Goal: Book appointment/travel/reservation

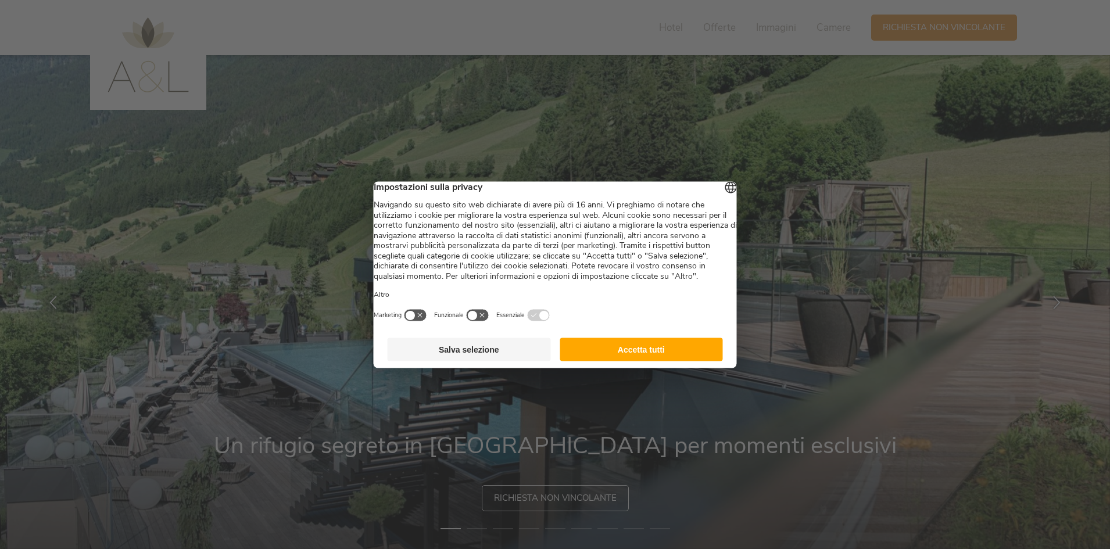
click at [620, 361] on button "Accetta tutti" at bounding box center [640, 349] width 163 height 23
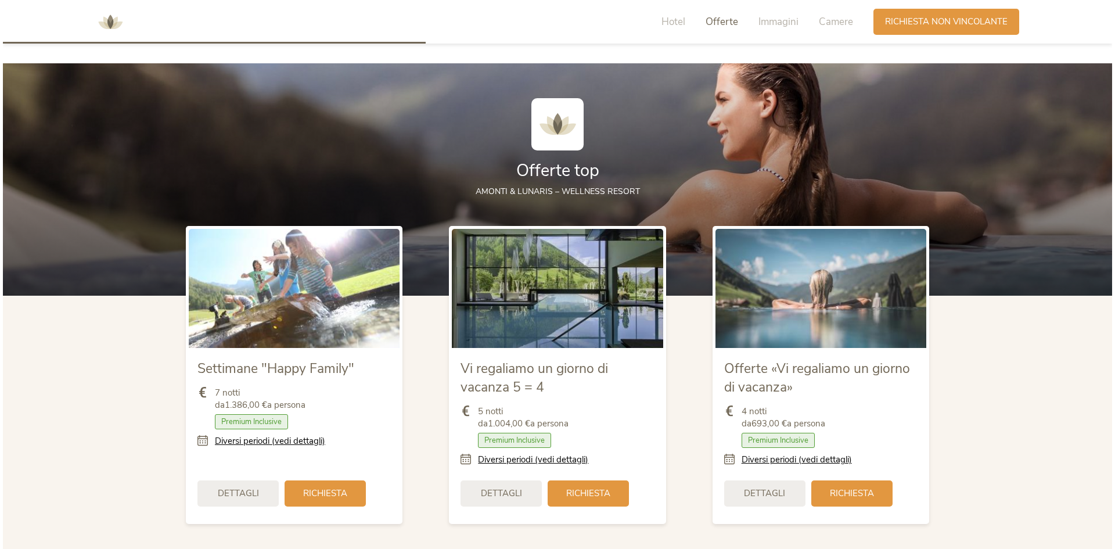
scroll to position [1394, 0]
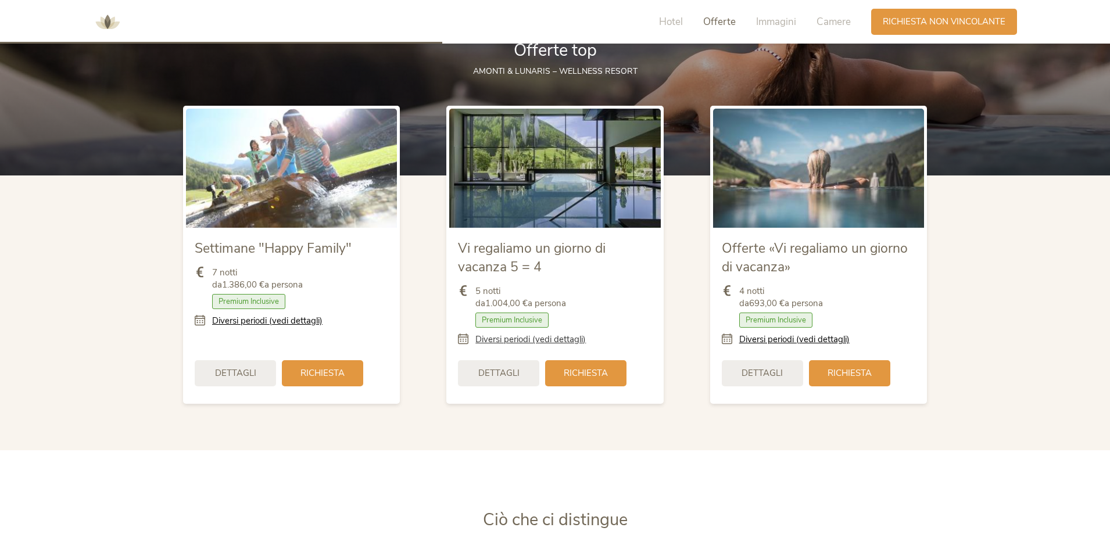
click at [554, 337] on link "Diversi periodi (vedi dettagli)" at bounding box center [530, 339] width 110 height 12
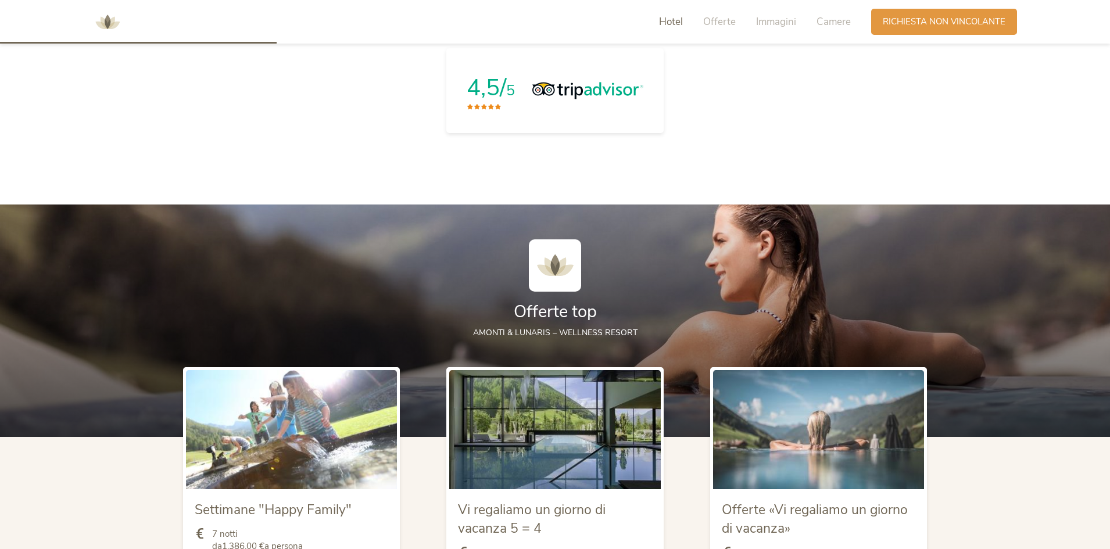
scroll to position [1278, 0]
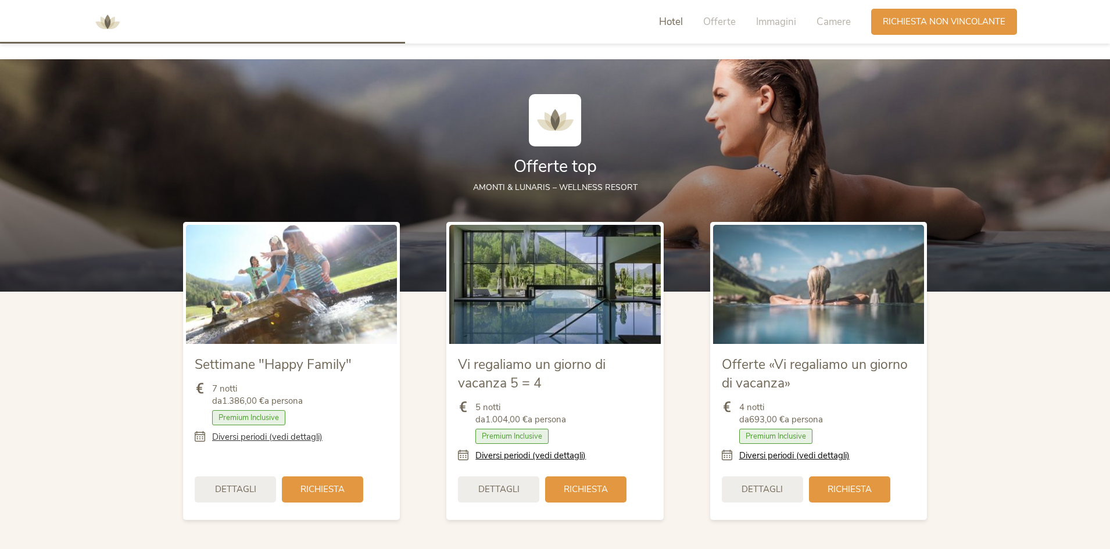
click at [310, 437] on link "Diversi periodi (vedi dettagli)" at bounding box center [267, 437] width 110 height 12
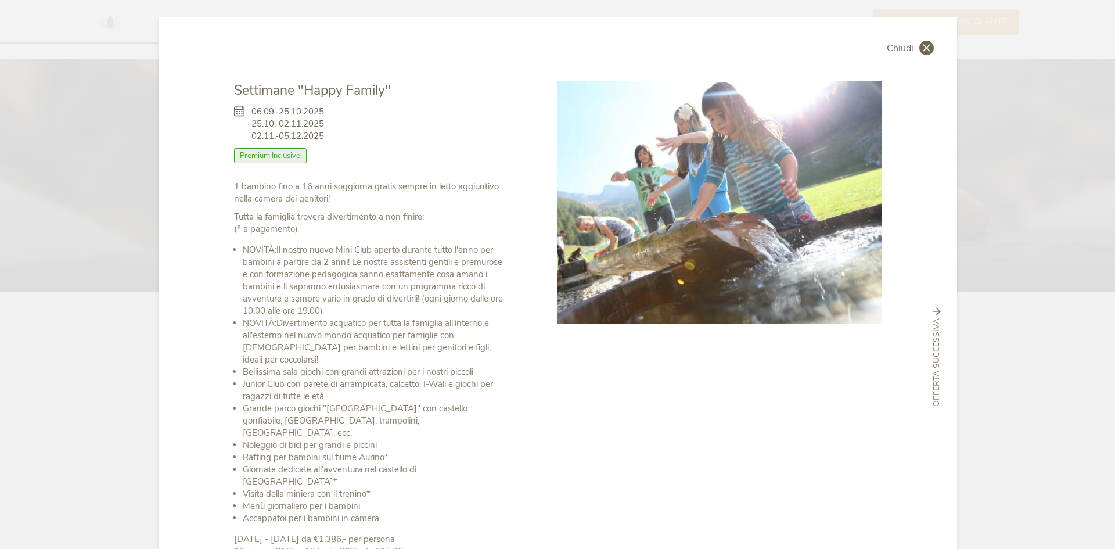
click at [910, 52] on span "Chiudi" at bounding box center [900, 48] width 27 height 9
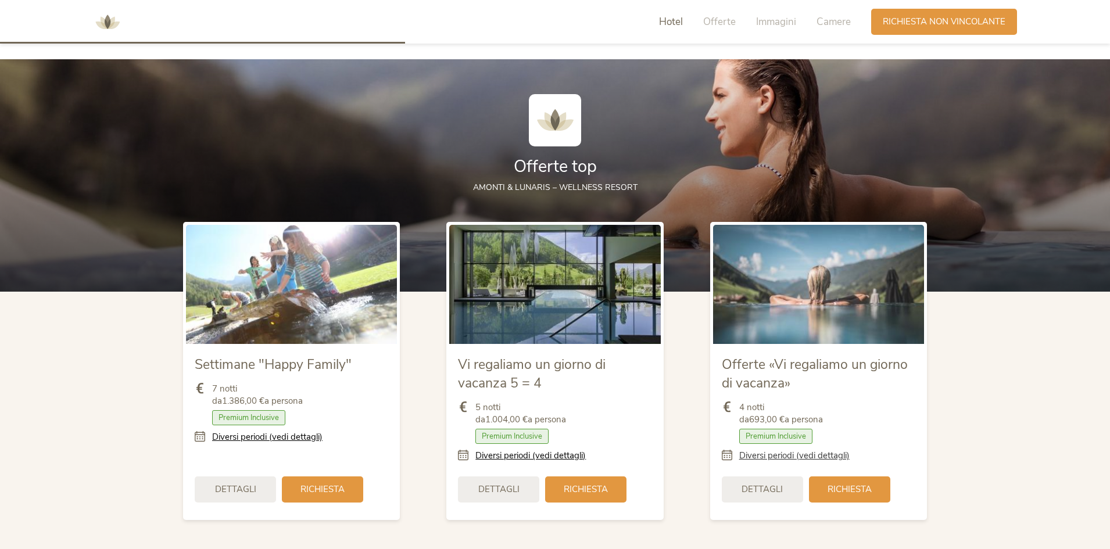
click at [767, 455] on link "Diversi periodi (vedi dettagli)" at bounding box center [794, 456] width 110 height 12
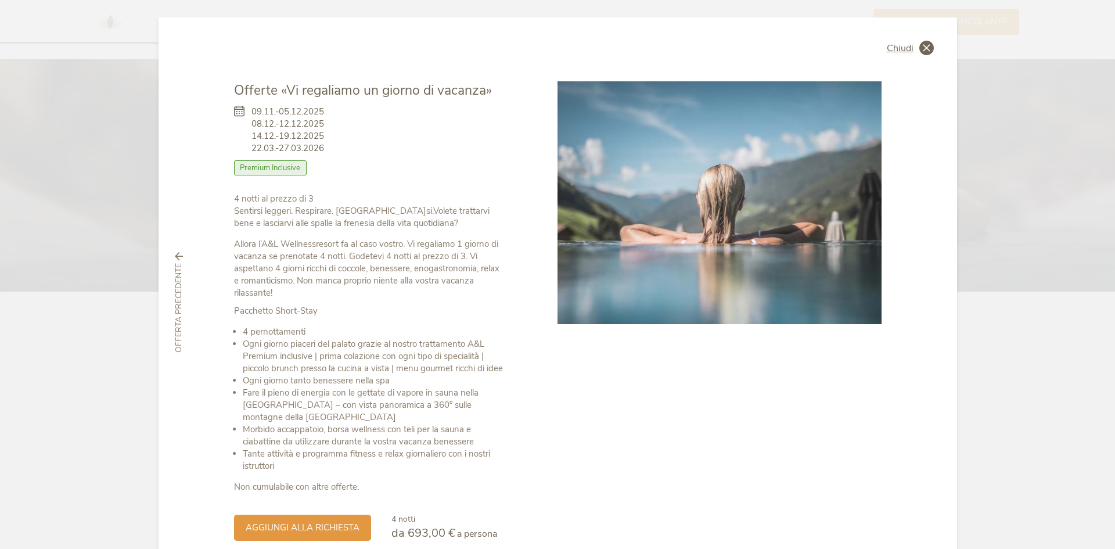
click at [924, 46] on icon at bounding box center [927, 48] width 15 height 15
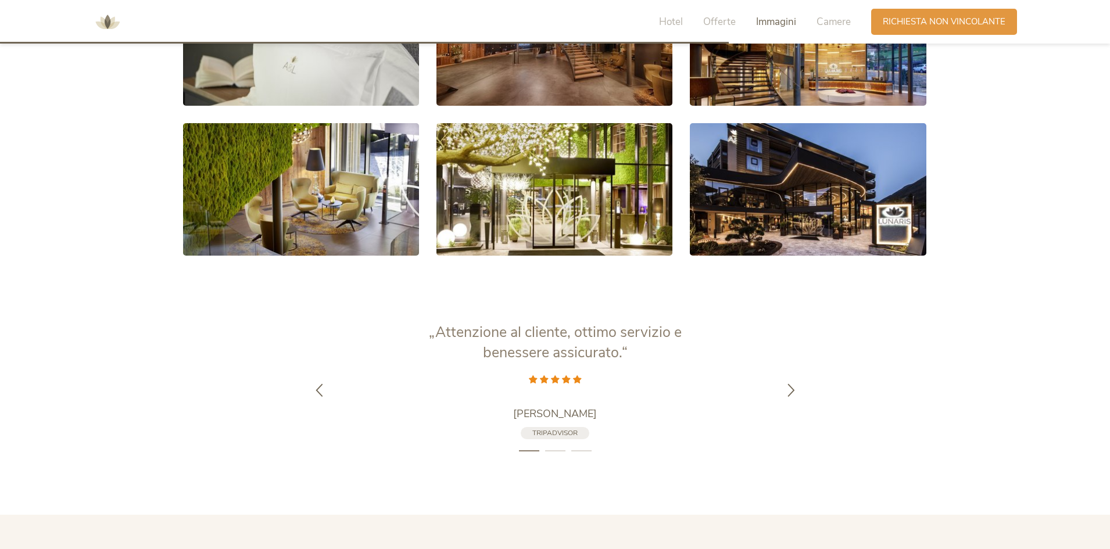
scroll to position [2150, 0]
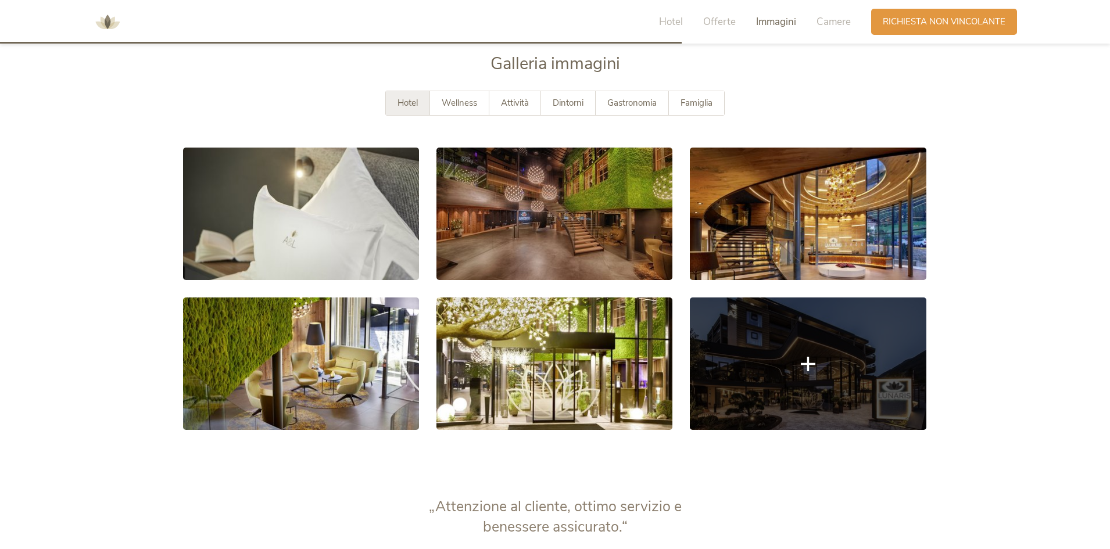
click at [820, 358] on link at bounding box center [808, 363] width 236 height 132
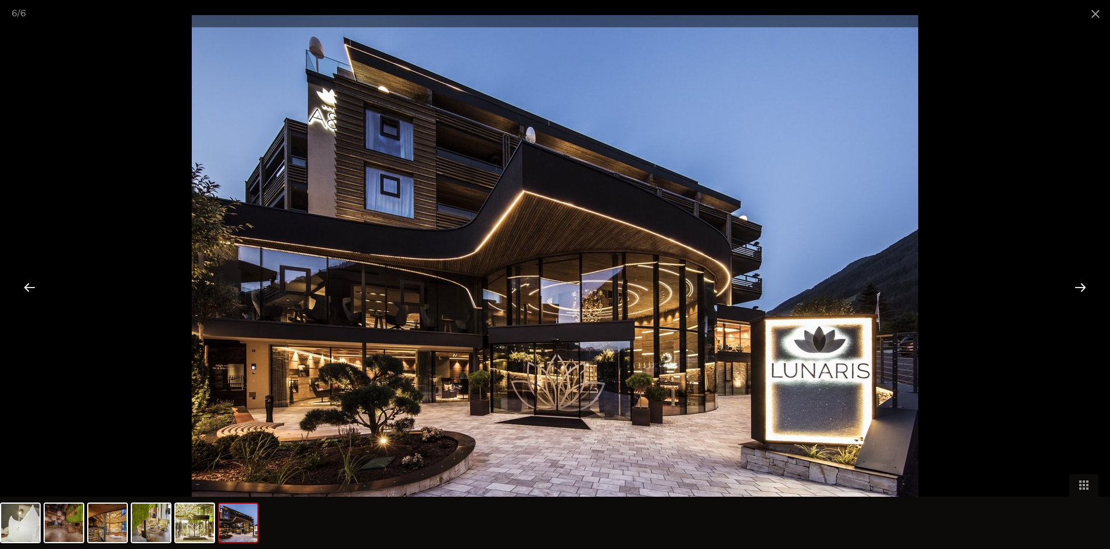
click at [1091, 287] on div at bounding box center [1080, 287] width 36 height 36
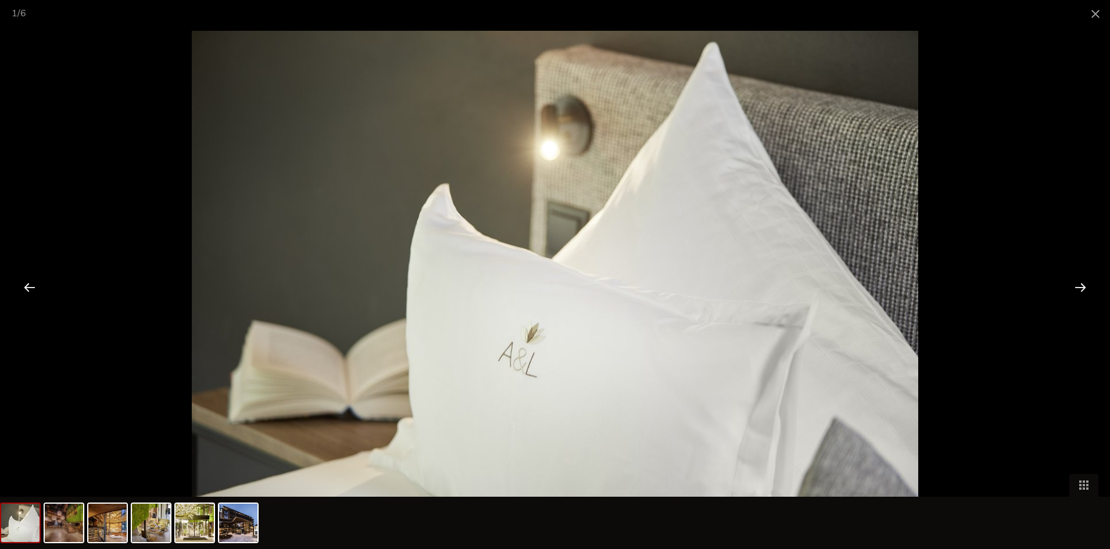
click at [1090, 287] on div at bounding box center [1080, 287] width 36 height 36
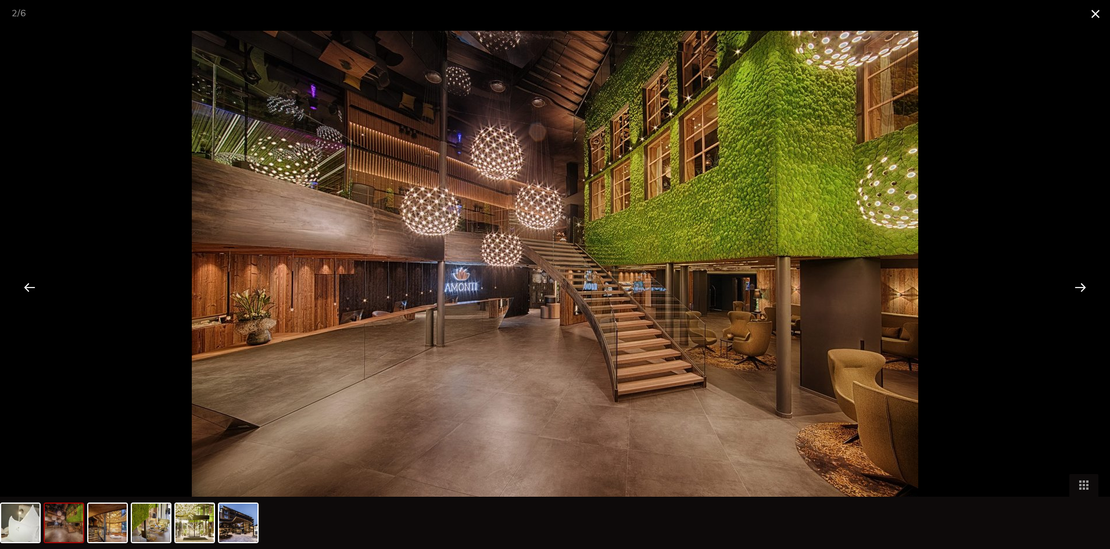
click at [1096, 16] on span at bounding box center [1095, 13] width 29 height 27
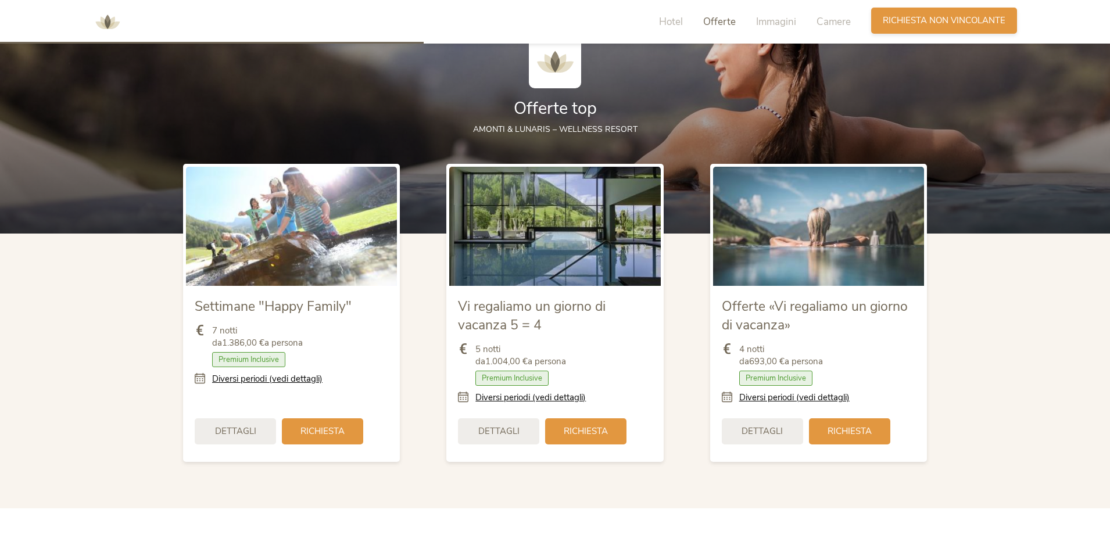
click at [931, 25] on span "Richiesta non vincolante" at bounding box center [944, 21] width 123 height 12
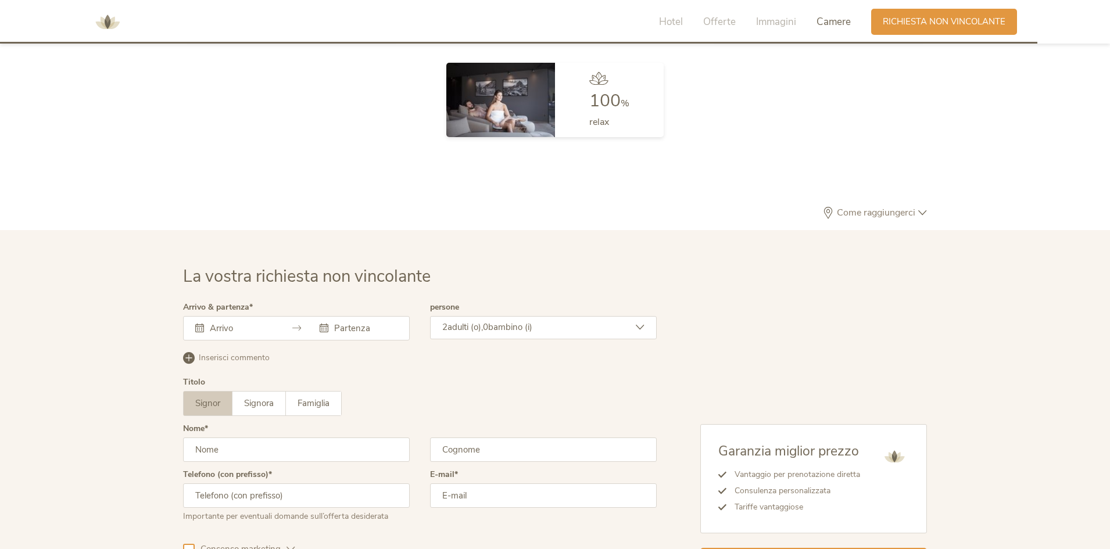
scroll to position [3500, 0]
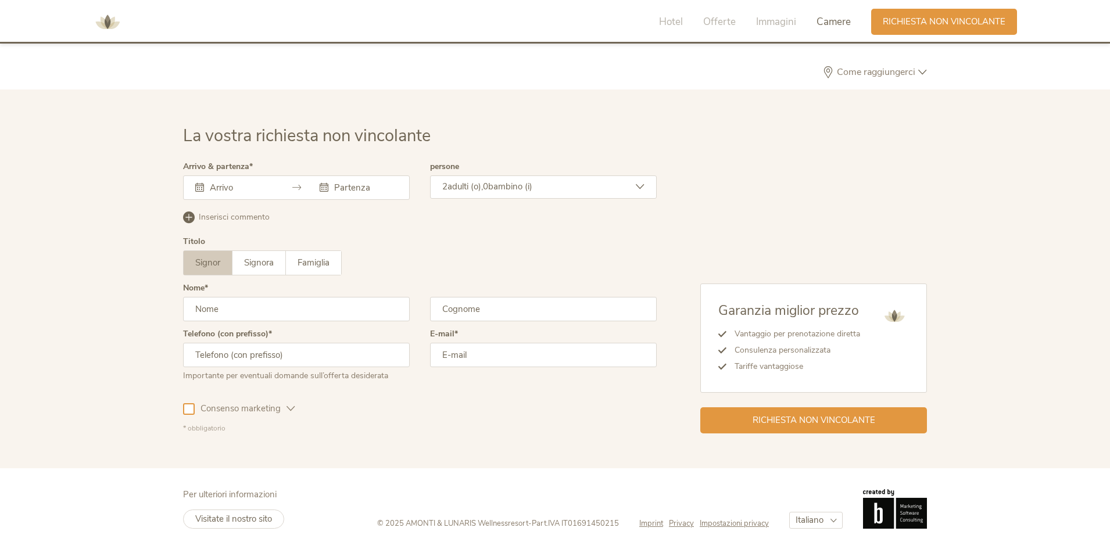
click at [263, 194] on div at bounding box center [296, 187] width 227 height 24
click at [227, 187] on input "text" at bounding box center [240, 188] width 66 height 12
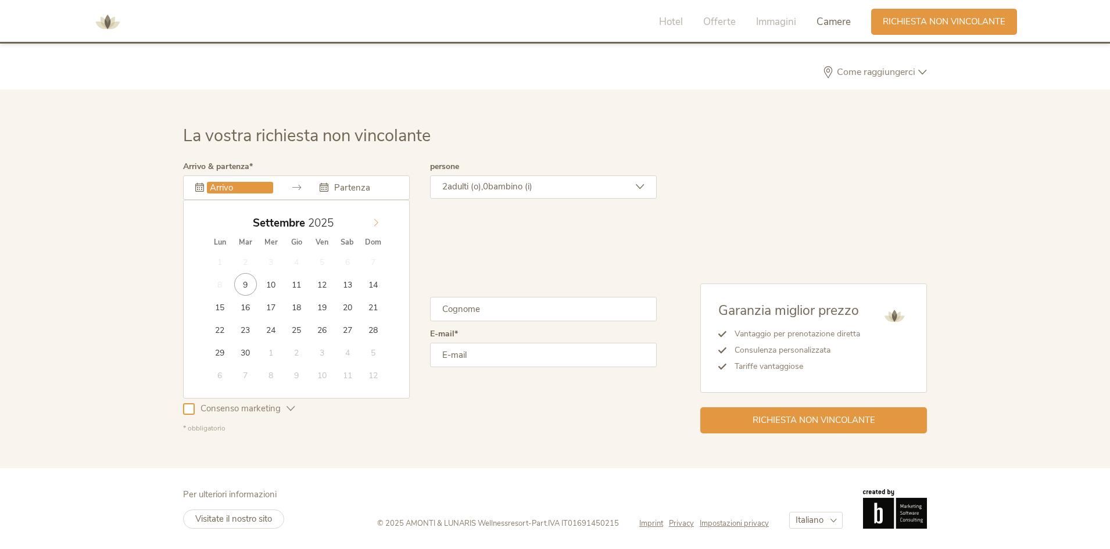
click at [376, 220] on icon at bounding box center [376, 222] width 8 height 8
click at [376, 222] on icon at bounding box center [376, 222] width 8 height 8
type input "06.01.2026"
type input "2026"
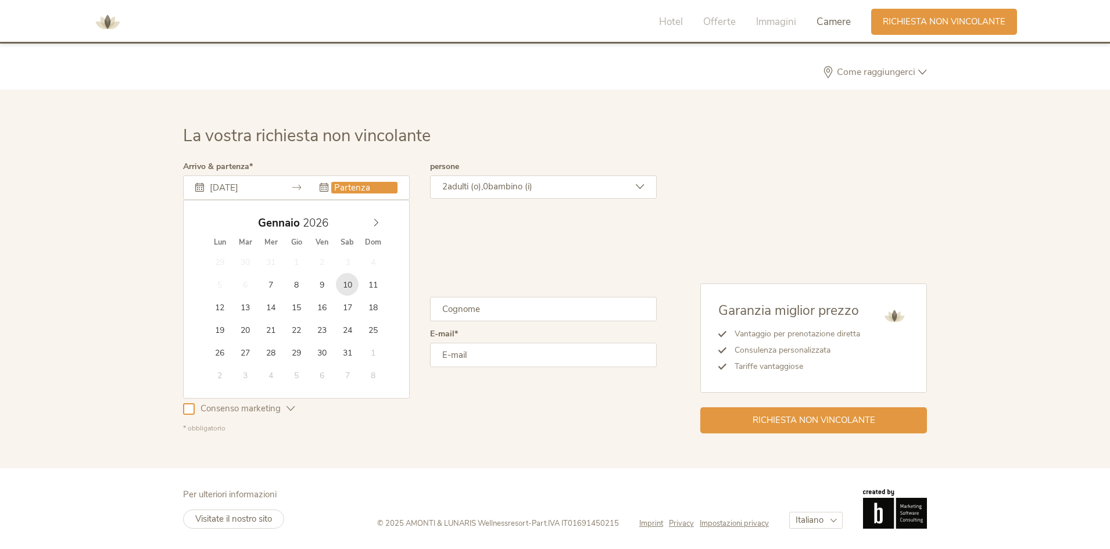
type input "10.01.2026"
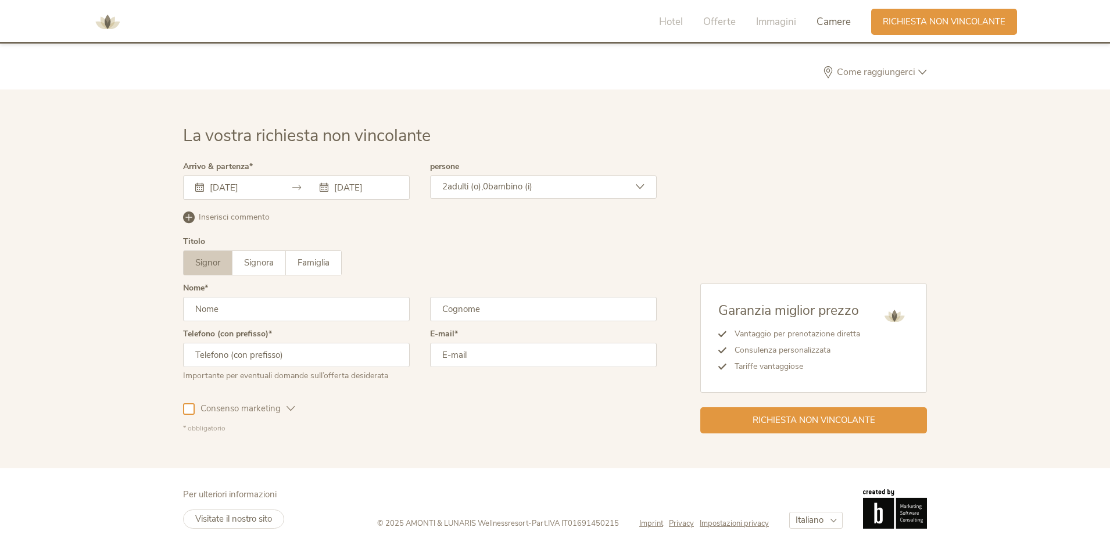
click at [517, 183] on span "bambino (i)" at bounding box center [510, 187] width 44 height 12
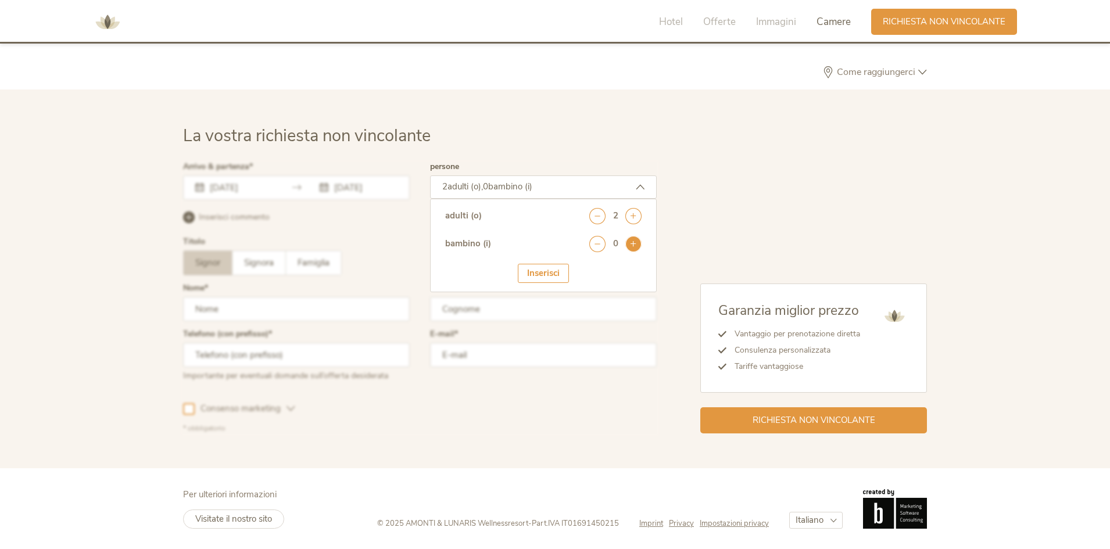
click at [637, 245] on icon at bounding box center [633, 244] width 16 height 16
click at [615, 271] on select "seleziona 0 1 2 3 4 5 6 7 8 9 10 11 12 13 14 15 16 17" at bounding box center [613, 275] width 58 height 19
select select "8"
click at [584, 266] on select "seleziona 0 1 2 3 4 5 6 7 8 9 10 11 12 13 14 15 16 17" at bounding box center [613, 275] width 58 height 19
click at [532, 313] on div "Inserisci" at bounding box center [543, 309] width 51 height 19
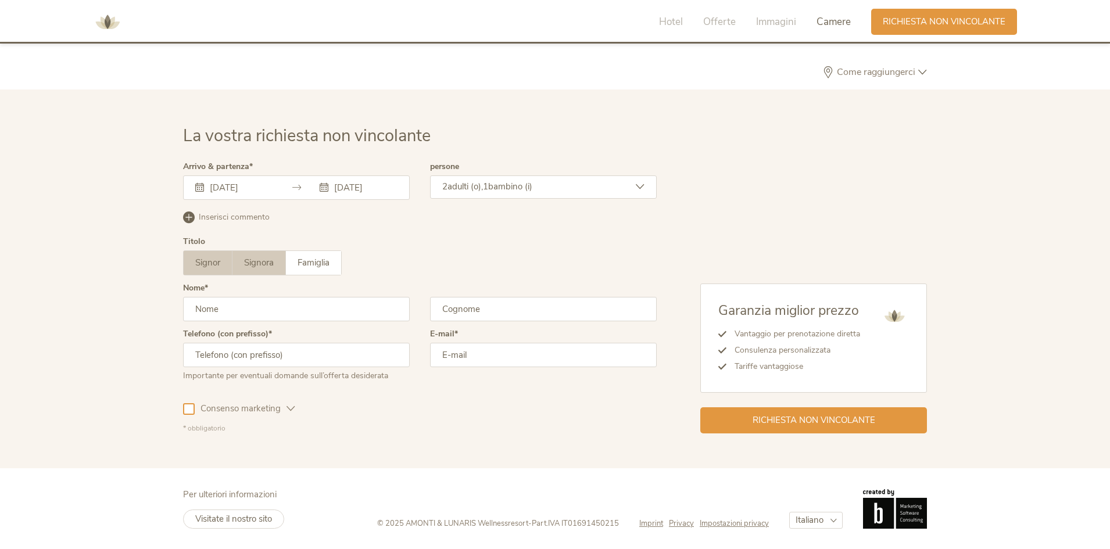
click at [259, 264] on span "Signora" at bounding box center [259, 263] width 30 height 12
click at [249, 309] on input "text" at bounding box center [296, 309] width 227 height 24
type input "Elena"
click at [471, 317] on input "text" at bounding box center [543, 309] width 227 height 24
type input "Garello"
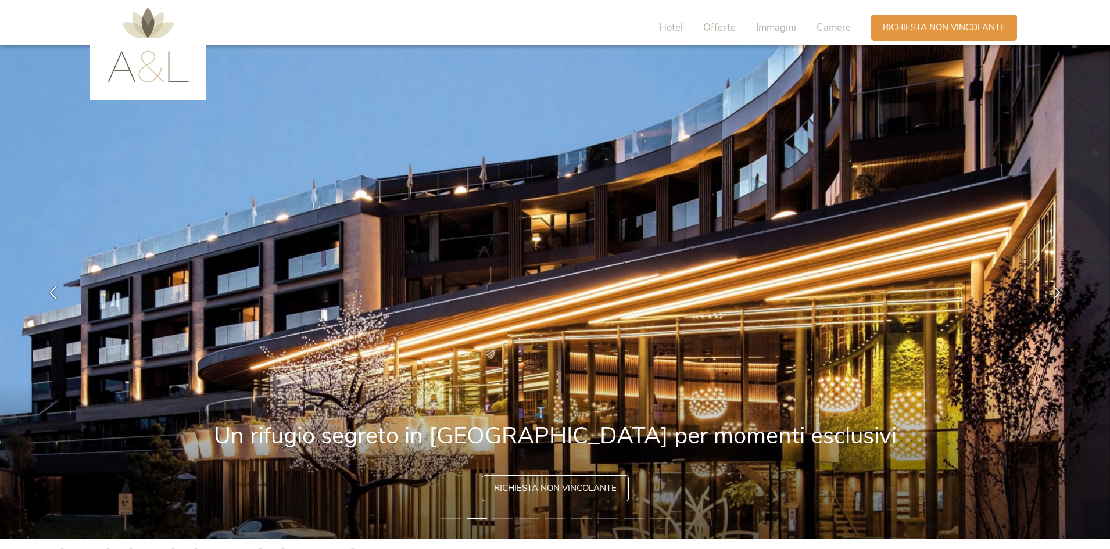
scroll to position [0, 0]
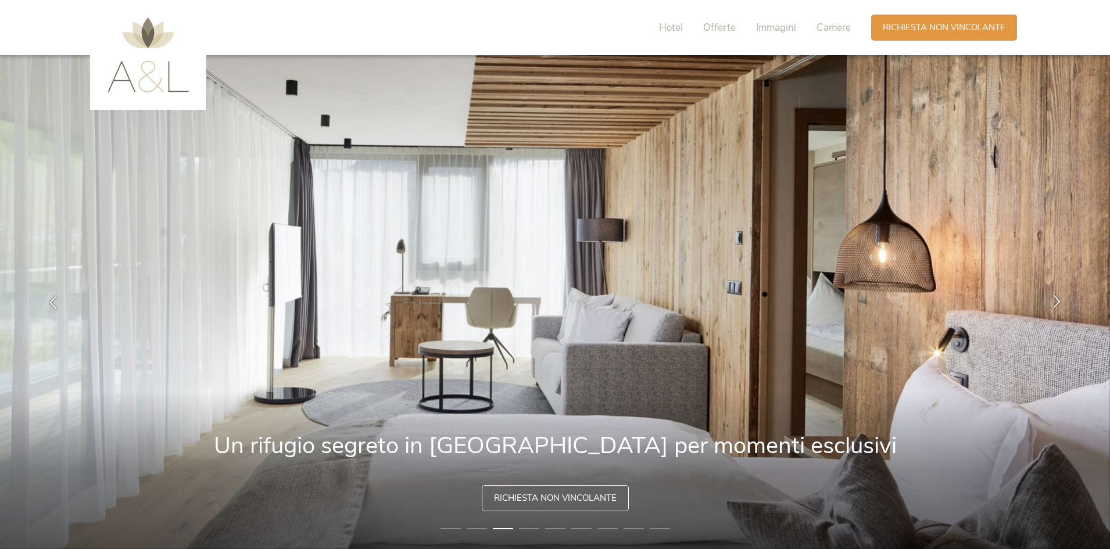
click at [1062, 302] on icon at bounding box center [1056, 301] width 13 height 13
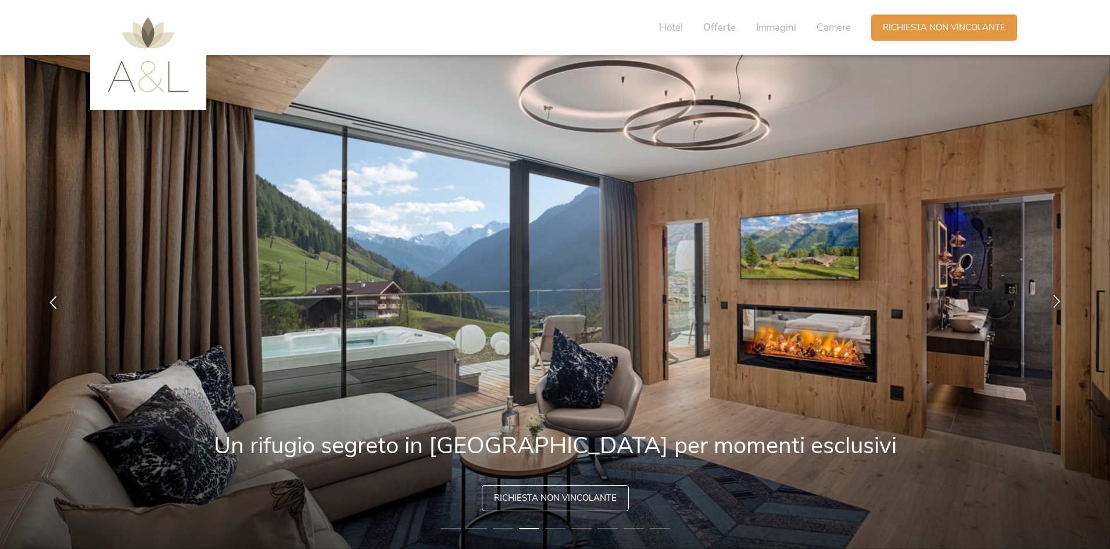
click at [1048, 307] on div at bounding box center [1056, 302] width 37 height 37
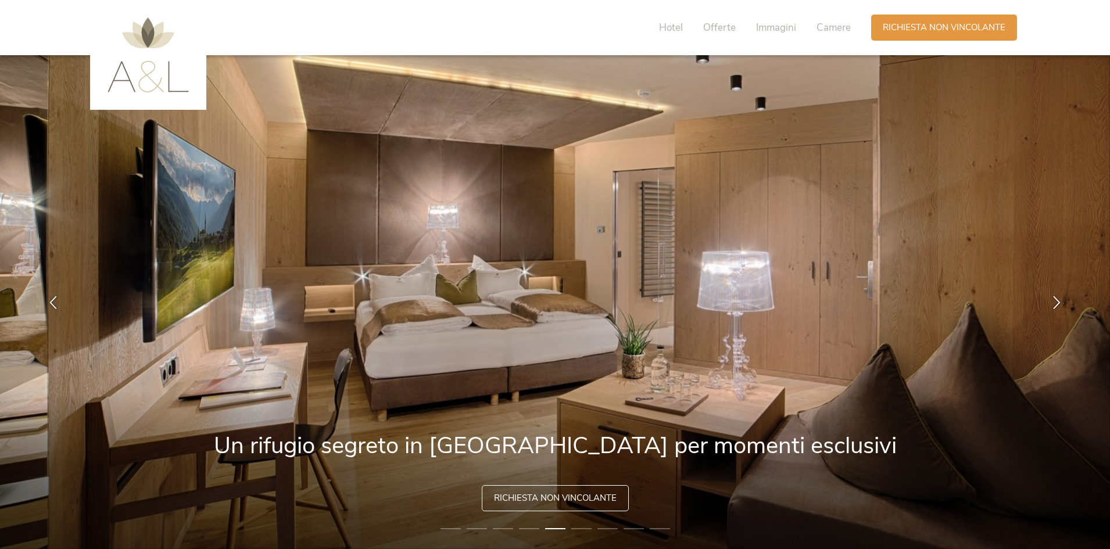
click at [181, 88] on img at bounding box center [147, 54] width 81 height 75
